Goal: Transaction & Acquisition: Download file/media

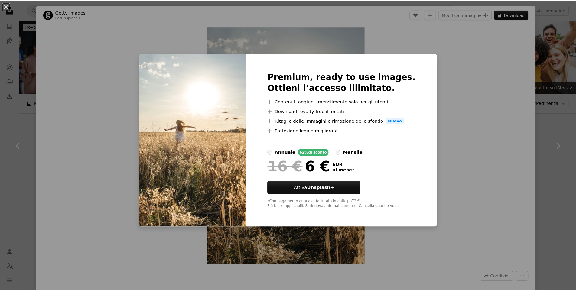
scroll to position [908, 0]
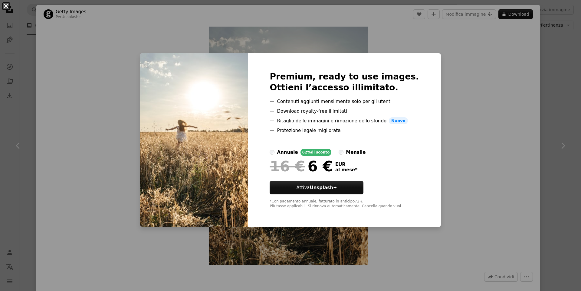
click at [4, 10] on button "An X shape" at bounding box center [5, 5] width 7 height 7
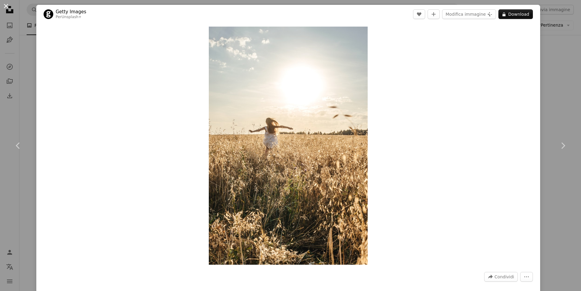
click at [6, 8] on button "An X shape" at bounding box center [5, 5] width 7 height 7
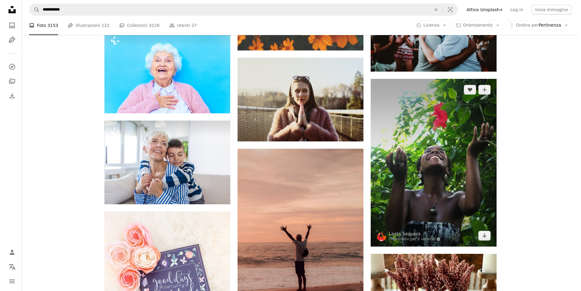
scroll to position [1694, 0]
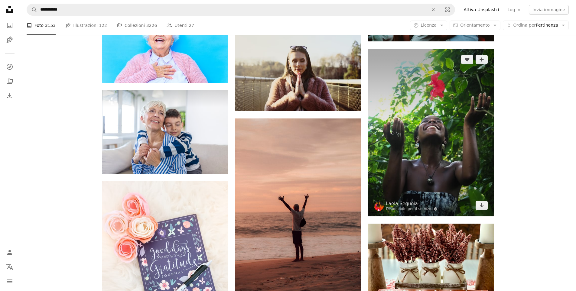
click at [435, 157] on img at bounding box center [431, 133] width 126 height 168
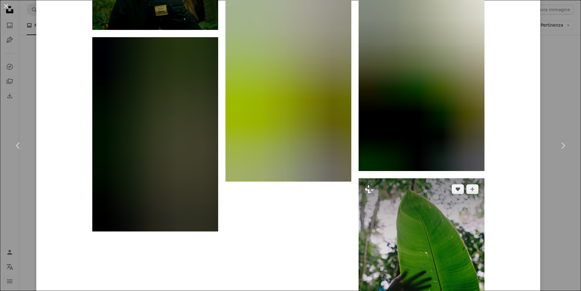
scroll to position [2239, 0]
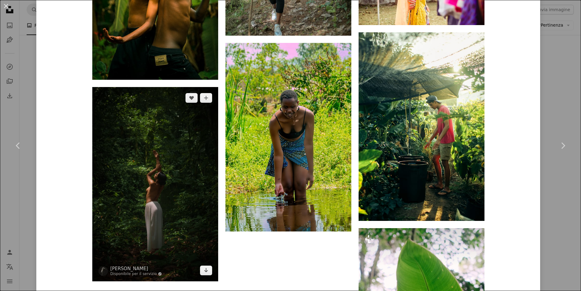
click at [171, 189] on img at bounding box center [155, 184] width 126 height 194
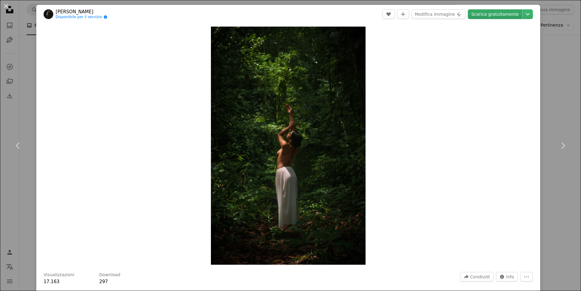
click at [478, 13] on link "Scarica gratuitamente" at bounding box center [495, 14] width 54 height 10
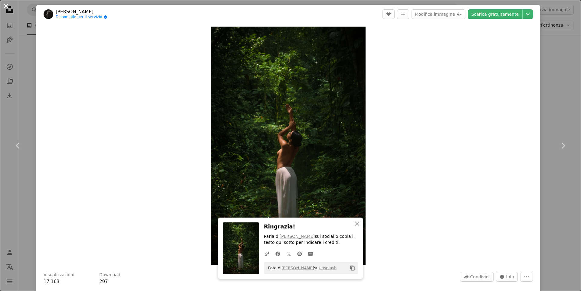
click at [7, 8] on button "An X shape" at bounding box center [5, 5] width 7 height 7
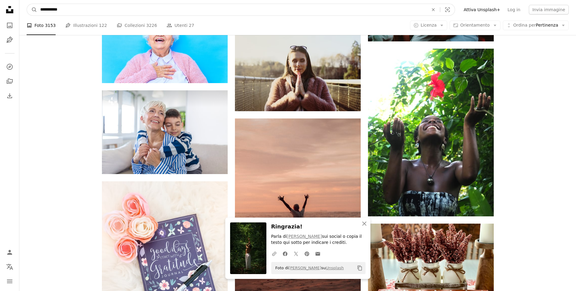
click at [88, 10] on input "**********" at bounding box center [232, 9] width 390 height 11
type input "**********"
click button "A magnifying glass" at bounding box center [32, 9] width 10 height 11
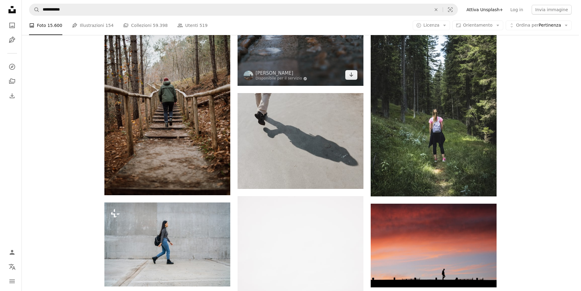
scroll to position [303, 0]
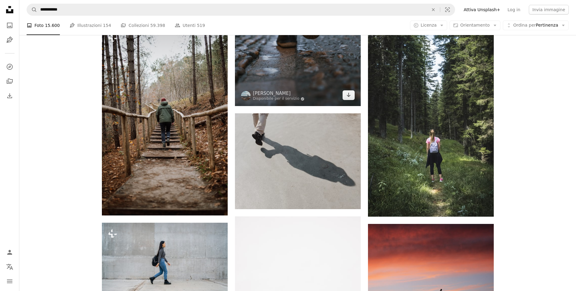
click at [314, 73] on img at bounding box center [298, 27] width 126 height 157
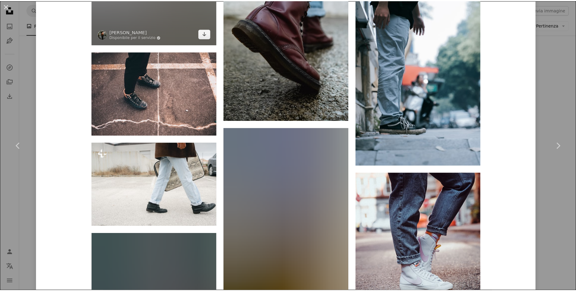
scroll to position [1300, 0]
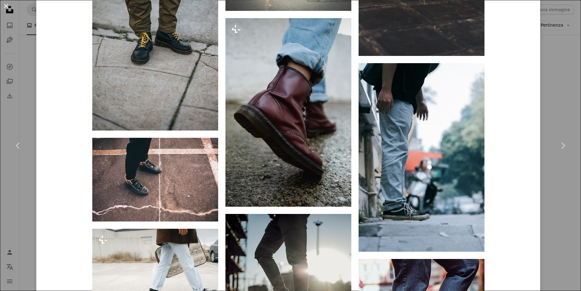
click at [6, 5] on button "An X shape" at bounding box center [5, 5] width 7 height 7
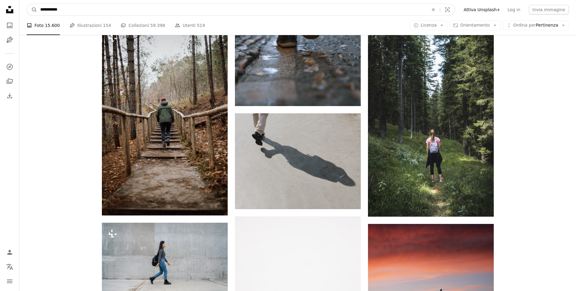
click at [100, 12] on input "**********" at bounding box center [232, 9] width 390 height 11
type input "**********"
click button "A magnifying glass" at bounding box center [32, 9] width 10 height 11
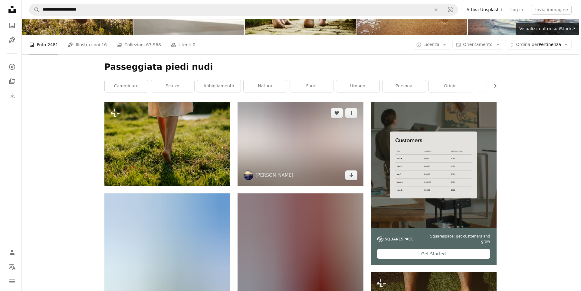
scroll to position [61, 0]
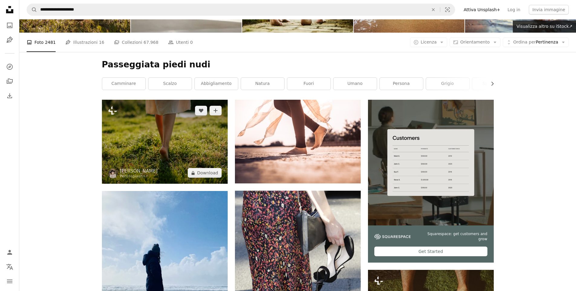
click at [180, 145] on img at bounding box center [165, 142] width 126 height 84
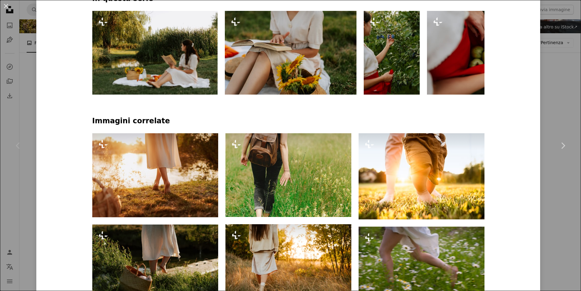
scroll to position [363, 0]
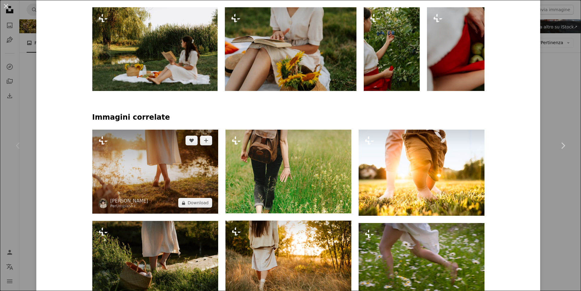
click at [145, 170] on img at bounding box center [155, 172] width 126 height 84
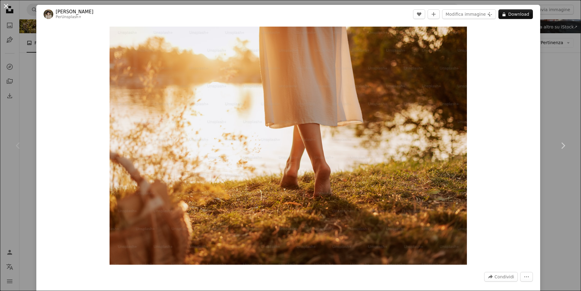
click at [8, 9] on button "An X shape" at bounding box center [5, 5] width 7 height 7
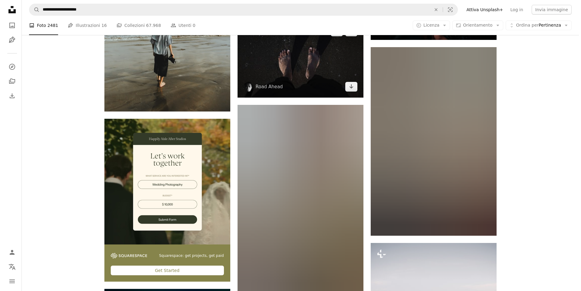
scroll to position [1180, 0]
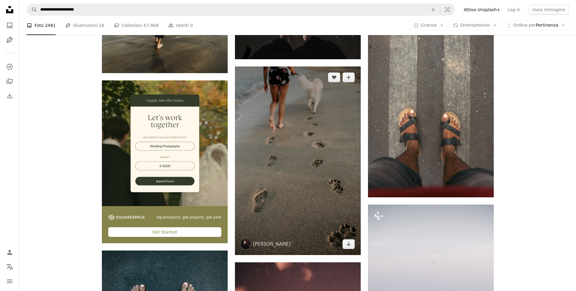
click at [297, 156] on img at bounding box center [298, 161] width 126 height 189
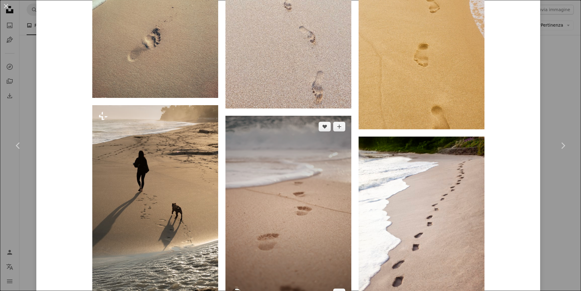
scroll to position [605, 0]
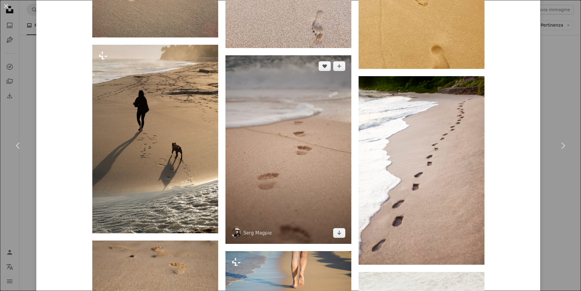
click at [297, 177] on img at bounding box center [288, 149] width 126 height 189
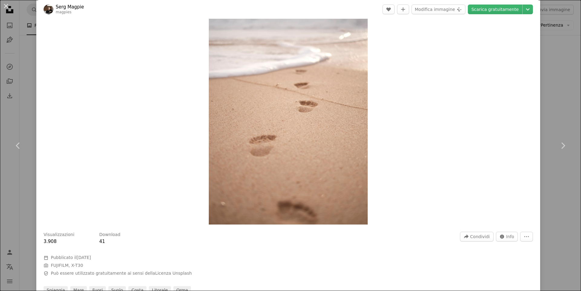
scroll to position [30, 0]
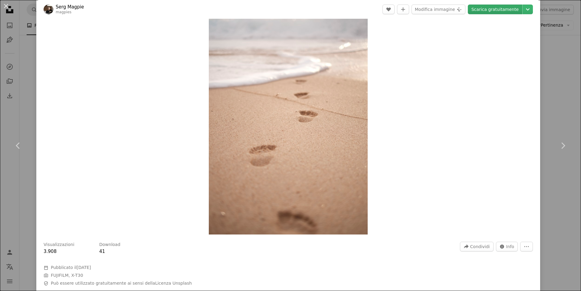
click at [494, 7] on link "Scarica gratuitamente" at bounding box center [495, 10] width 54 height 10
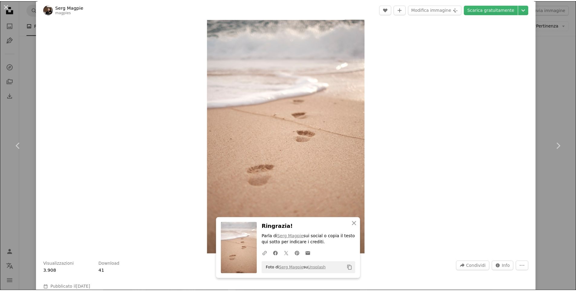
scroll to position [0, 0]
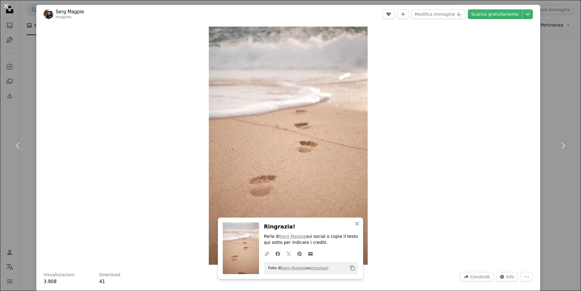
click at [6, 5] on button "An X shape" at bounding box center [5, 5] width 7 height 7
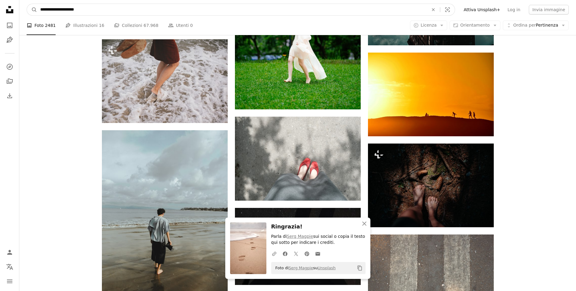
scroll to position [952, 0]
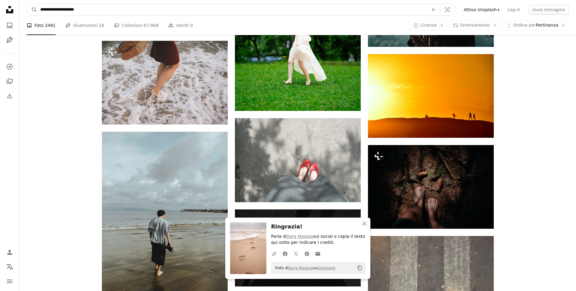
drag, startPoint x: 93, startPoint y: 8, endPoint x: 0, endPoint y: 6, distance: 92.9
click at [0, 6] on div "**********" at bounding box center [288, 145] width 576 height 2194
type input "**********"
click button "A magnifying glass" at bounding box center [32, 9] width 10 height 11
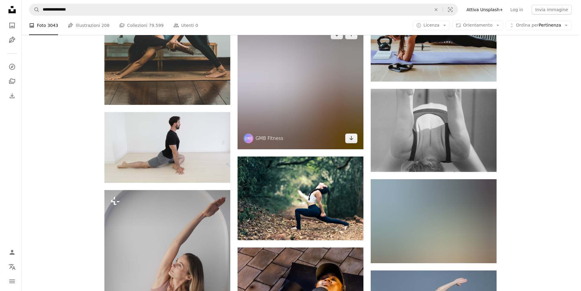
scroll to position [393, 0]
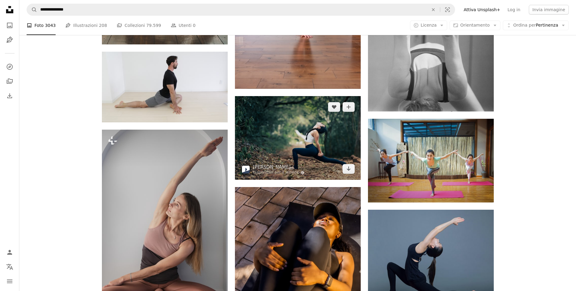
click at [314, 144] on img at bounding box center [298, 138] width 126 height 84
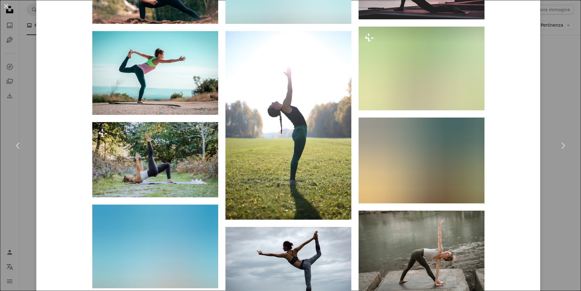
scroll to position [545, 0]
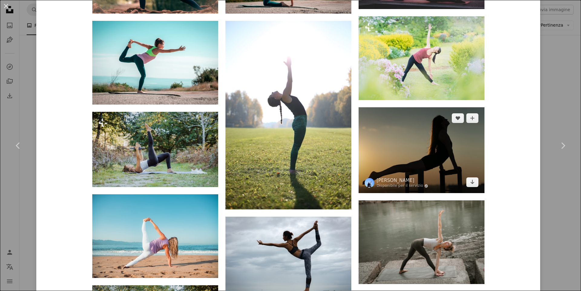
click at [439, 160] on img at bounding box center [422, 150] width 126 height 86
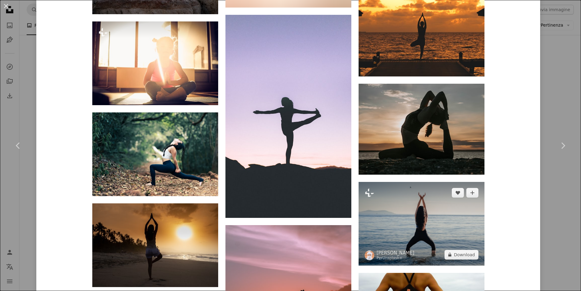
scroll to position [1573, 0]
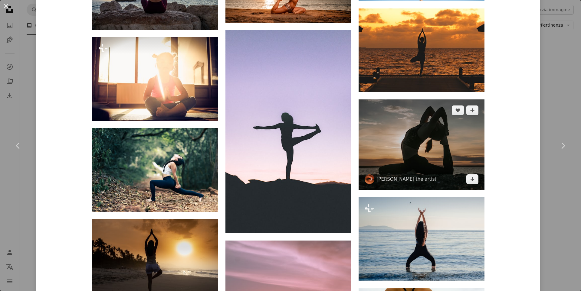
click at [420, 154] on img at bounding box center [422, 145] width 126 height 91
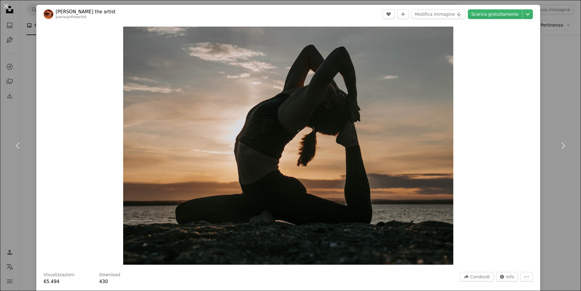
click at [487, 9] on header "[PERSON_NAME] the artist juaraujotheartist A heart A plus sign Modifica immagin…" at bounding box center [288, 14] width 504 height 19
click at [487, 14] on link "Scarica gratuitamente" at bounding box center [495, 14] width 54 height 10
